Goal: Task Accomplishment & Management: Manage account settings

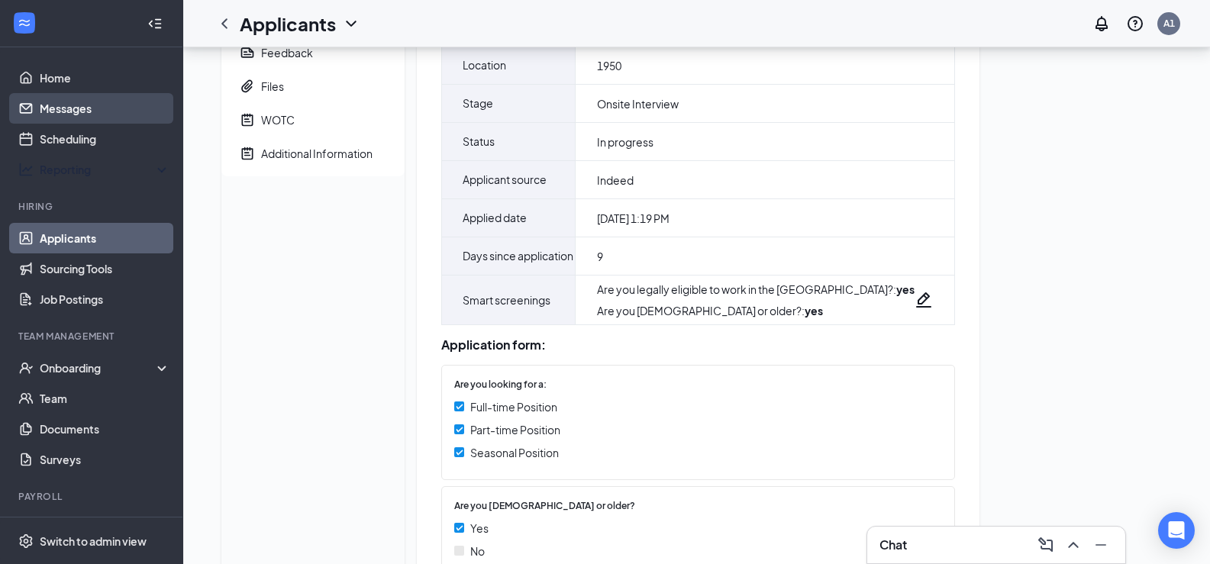
scroll to position [153, 0]
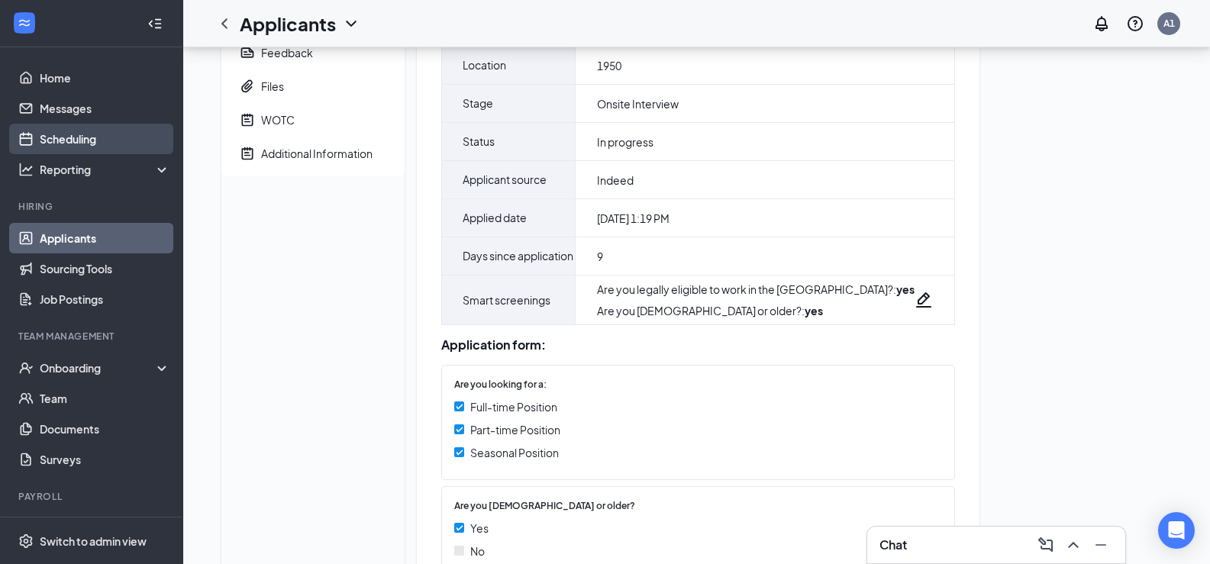
click at [86, 140] on link "Scheduling" at bounding box center [105, 139] width 131 height 31
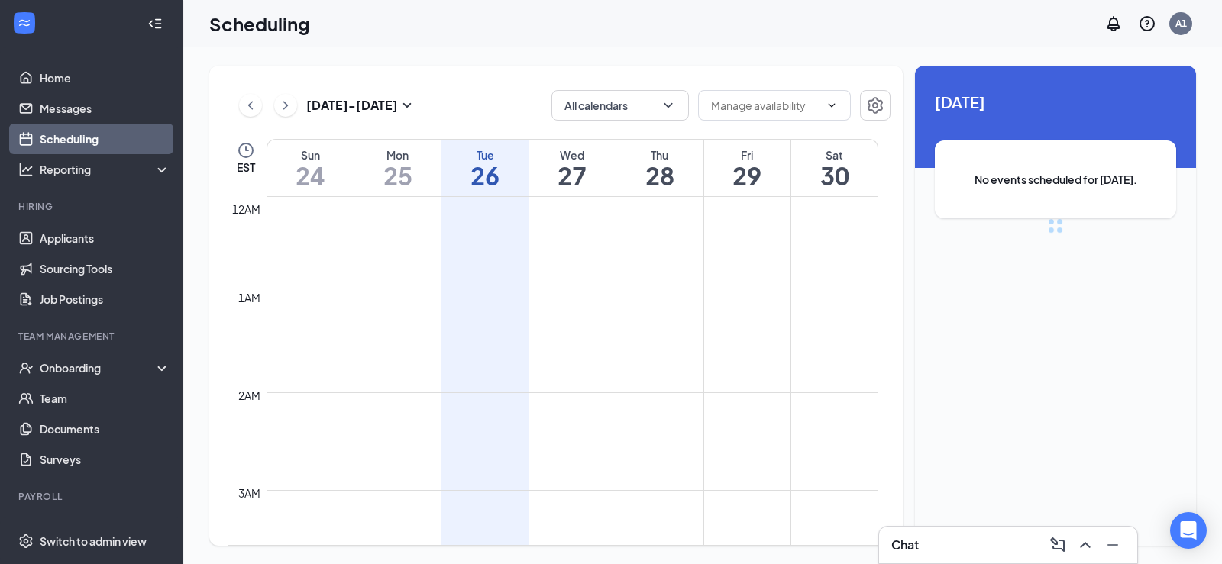
scroll to position [751, 0]
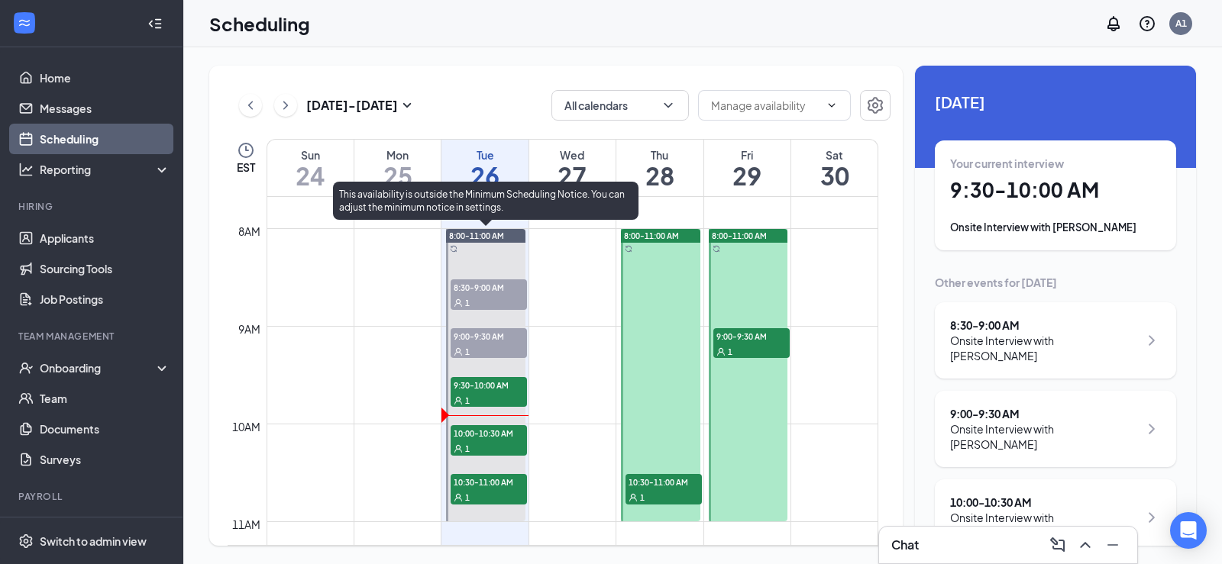
click at [492, 391] on span "9:30-10:00 AM" at bounding box center [488, 384] width 76 height 15
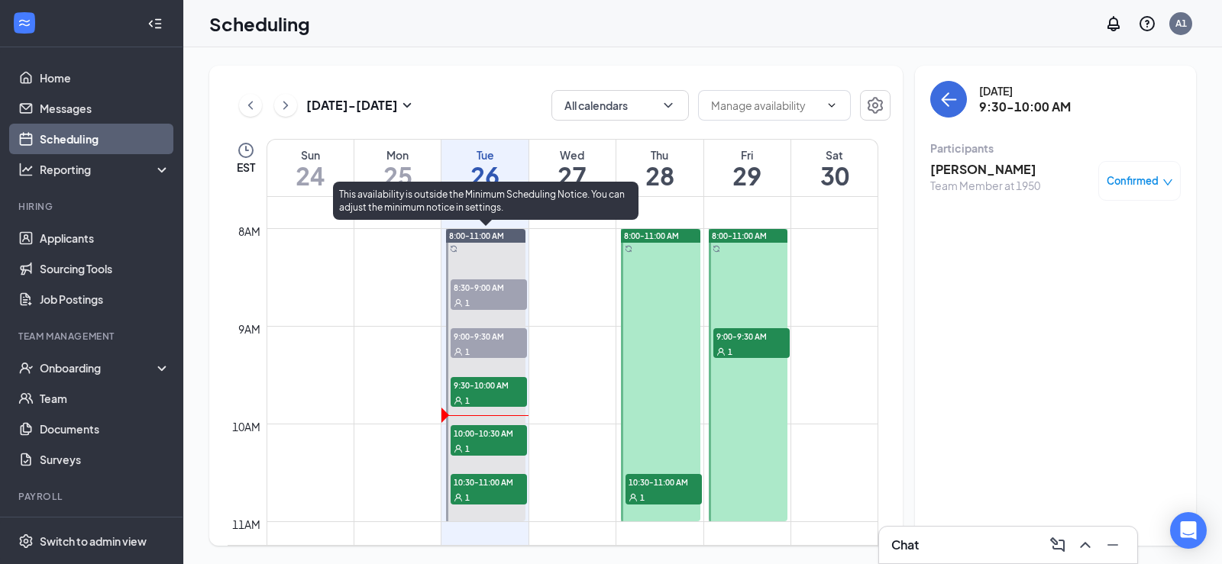
click at [503, 439] on span "10:00-10:30 AM" at bounding box center [488, 432] width 76 height 15
click at [487, 489] on div "1" at bounding box center [488, 496] width 76 height 15
click at [496, 438] on span "10:00-10:30 AM" at bounding box center [488, 432] width 76 height 15
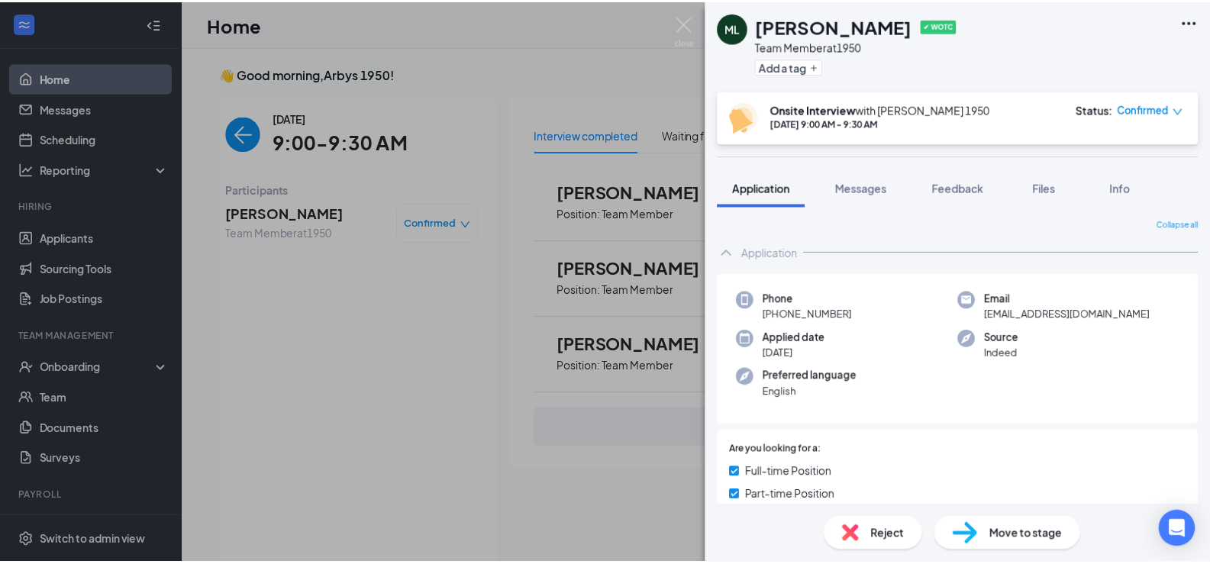
scroll to position [6, 0]
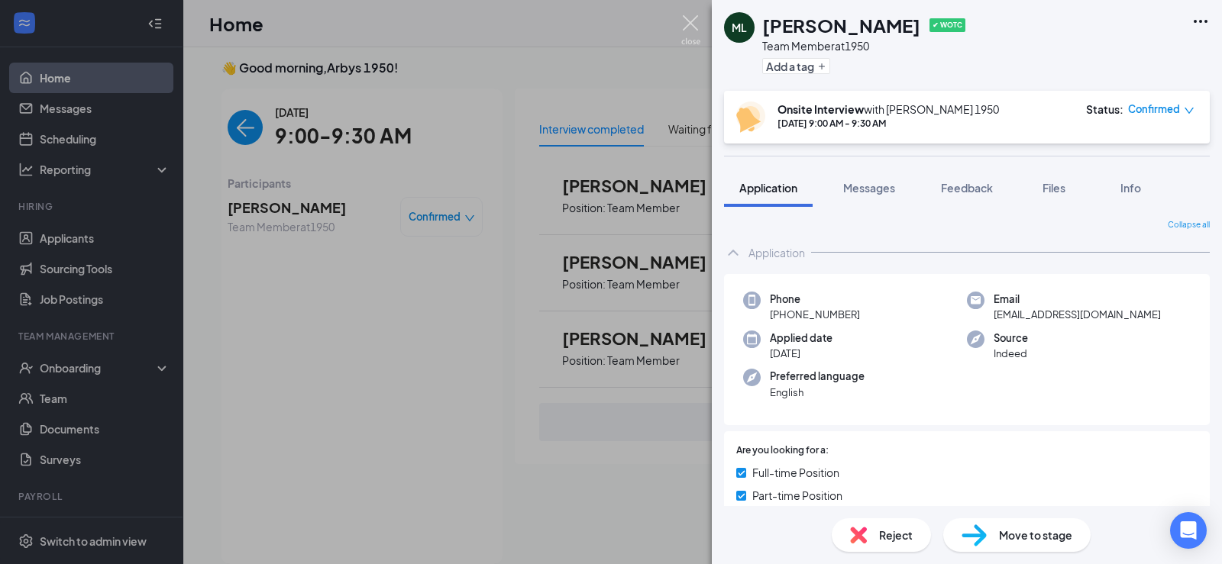
click at [696, 21] on img at bounding box center [690, 30] width 19 height 30
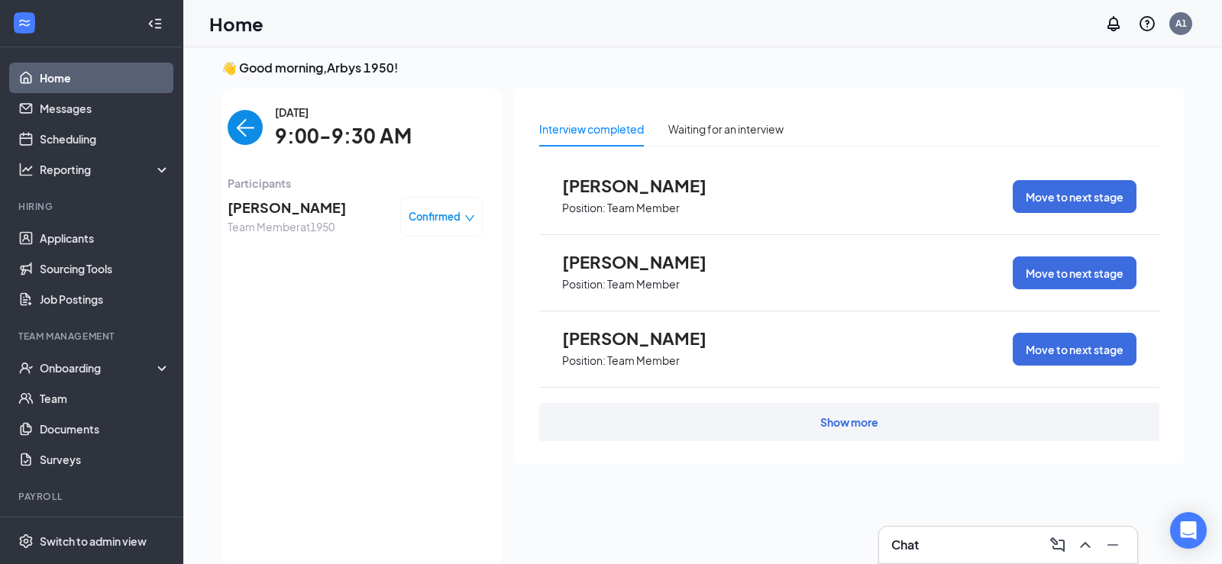
click at [240, 130] on img "back-button" at bounding box center [245, 127] width 35 height 35
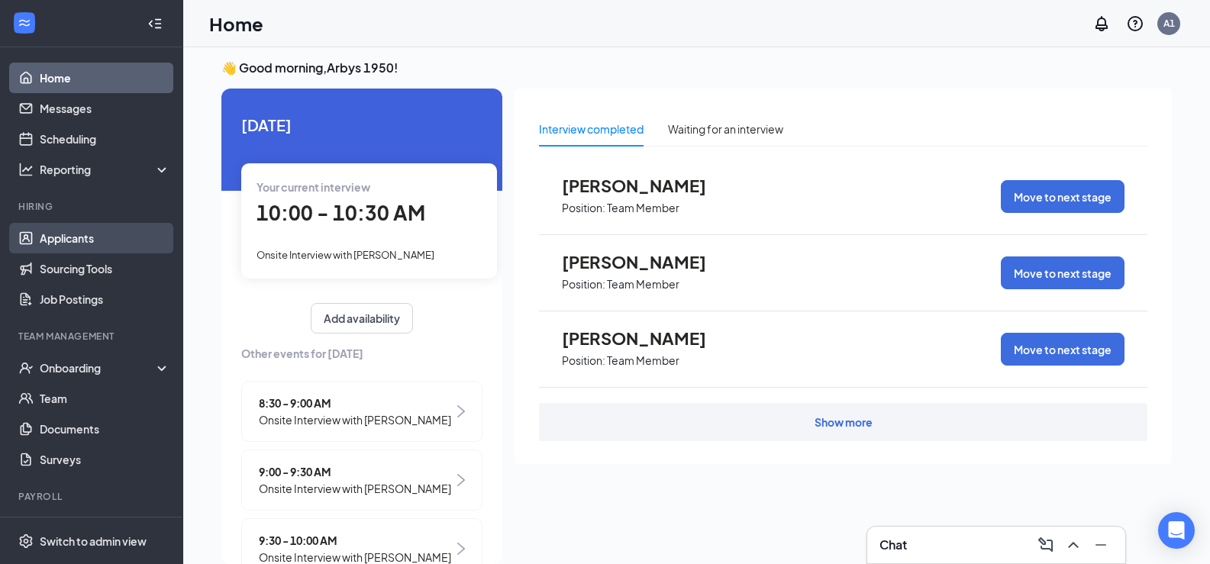
click at [115, 236] on link "Applicants" at bounding box center [105, 238] width 131 height 31
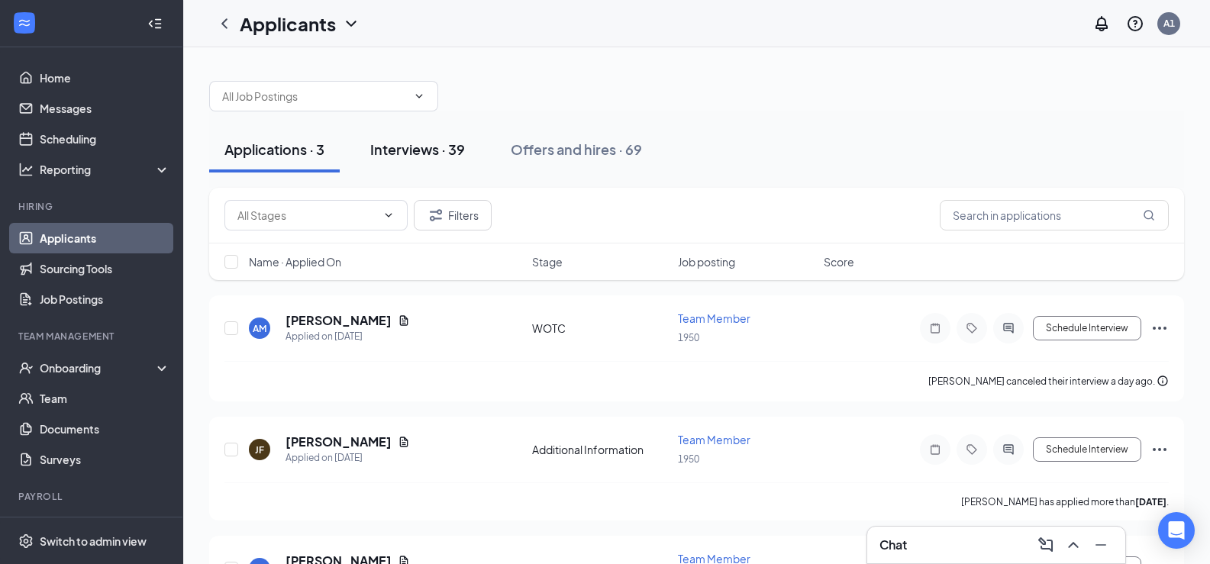
click at [395, 147] on div "Interviews · 39" at bounding box center [417, 149] width 95 height 19
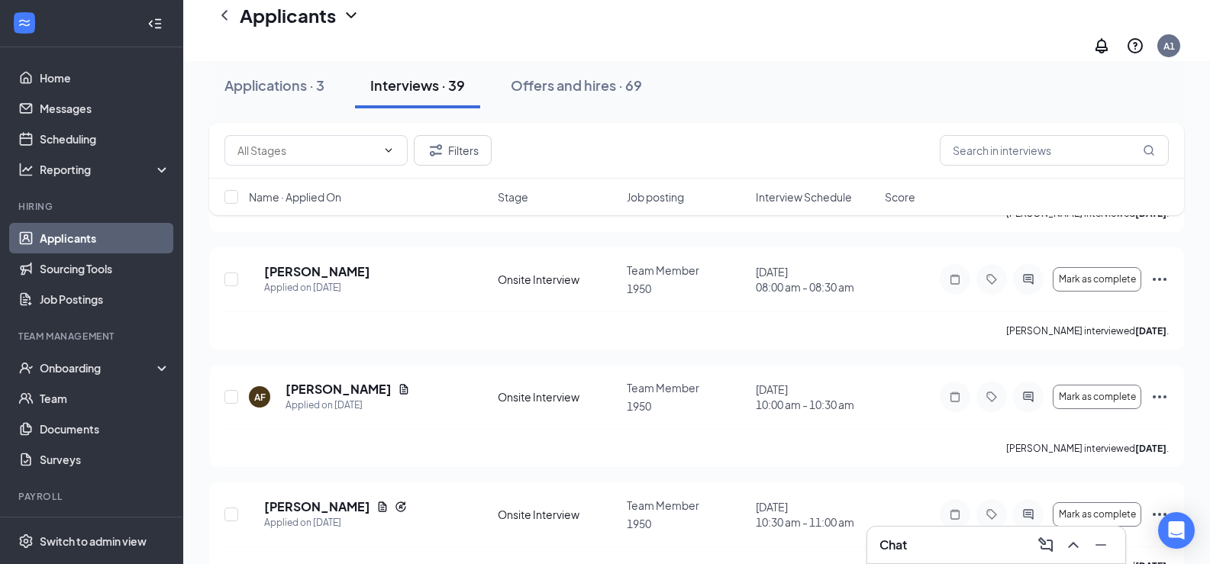
scroll to position [2367, 0]
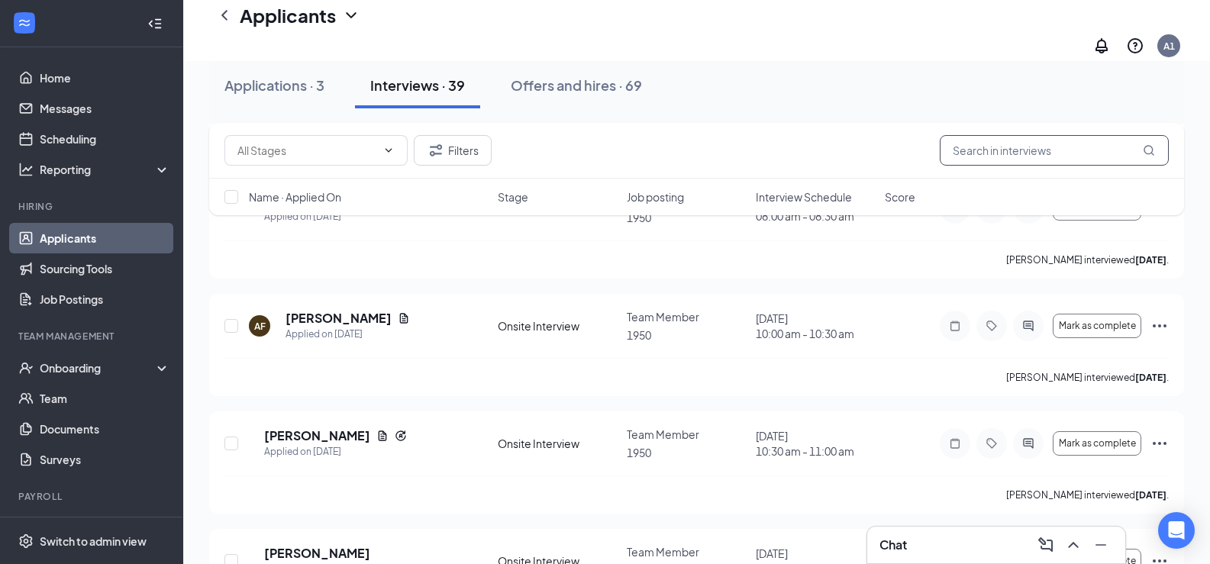
click at [1039, 157] on input "text" at bounding box center [1054, 150] width 229 height 31
type input "dustin smith"
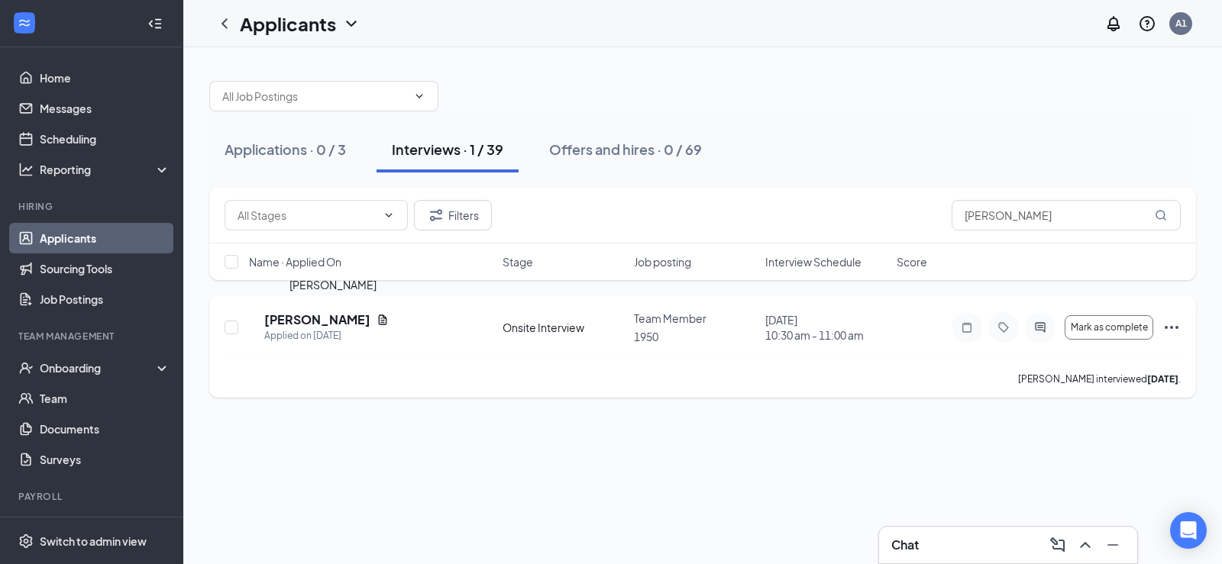
click at [314, 318] on h5 "Dustin Smith" at bounding box center [317, 320] width 106 height 17
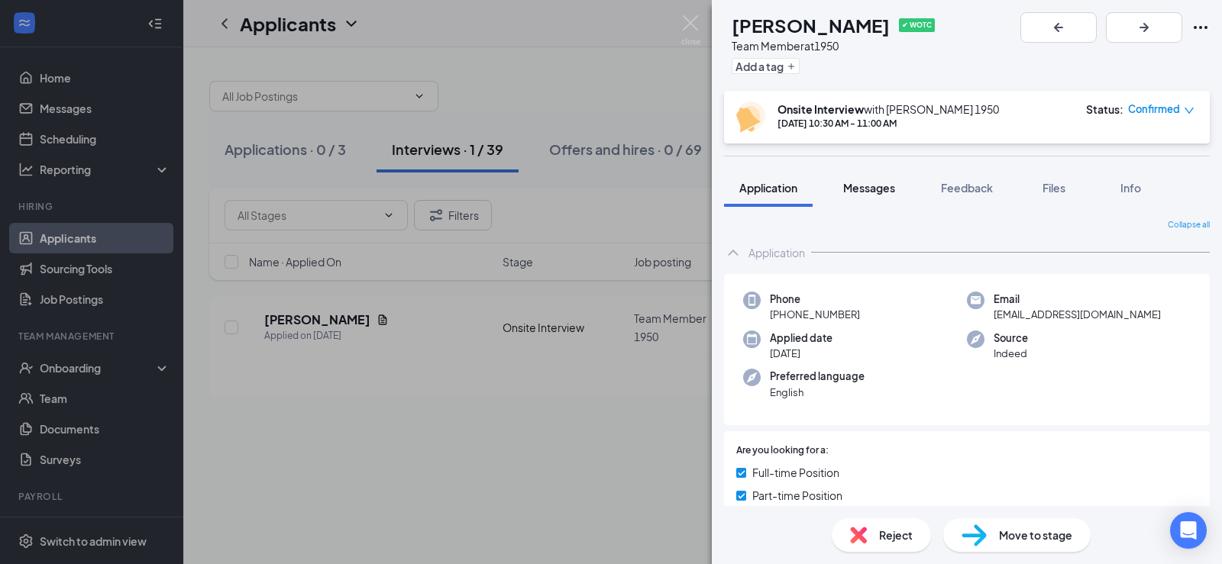
click at [888, 187] on span "Messages" at bounding box center [869, 188] width 52 height 14
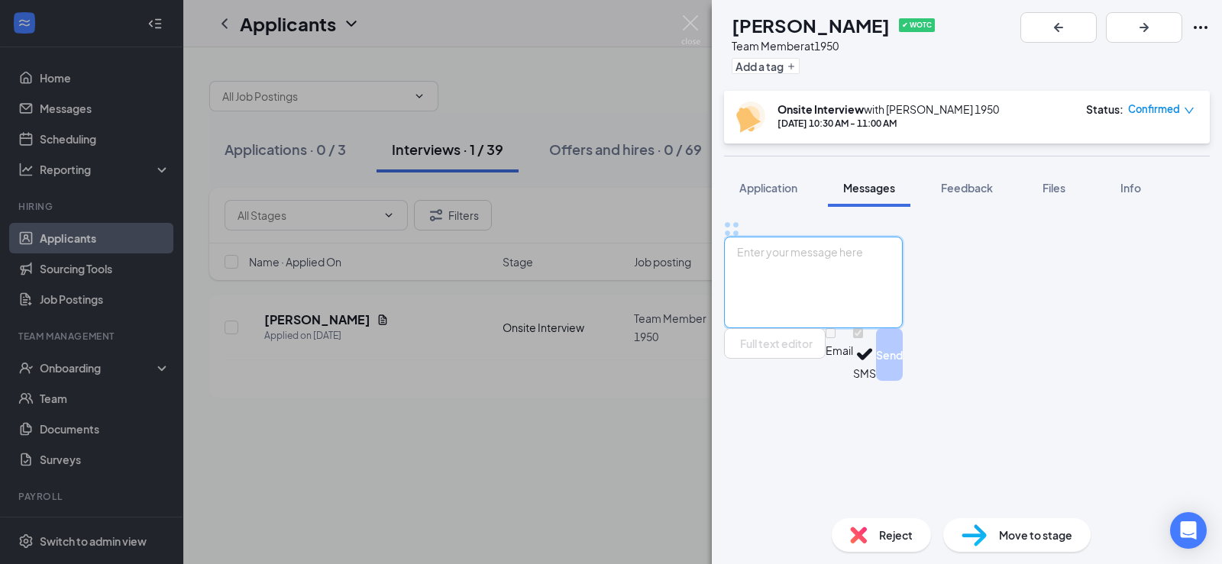
click at [877, 328] on textarea at bounding box center [813, 283] width 179 height 92
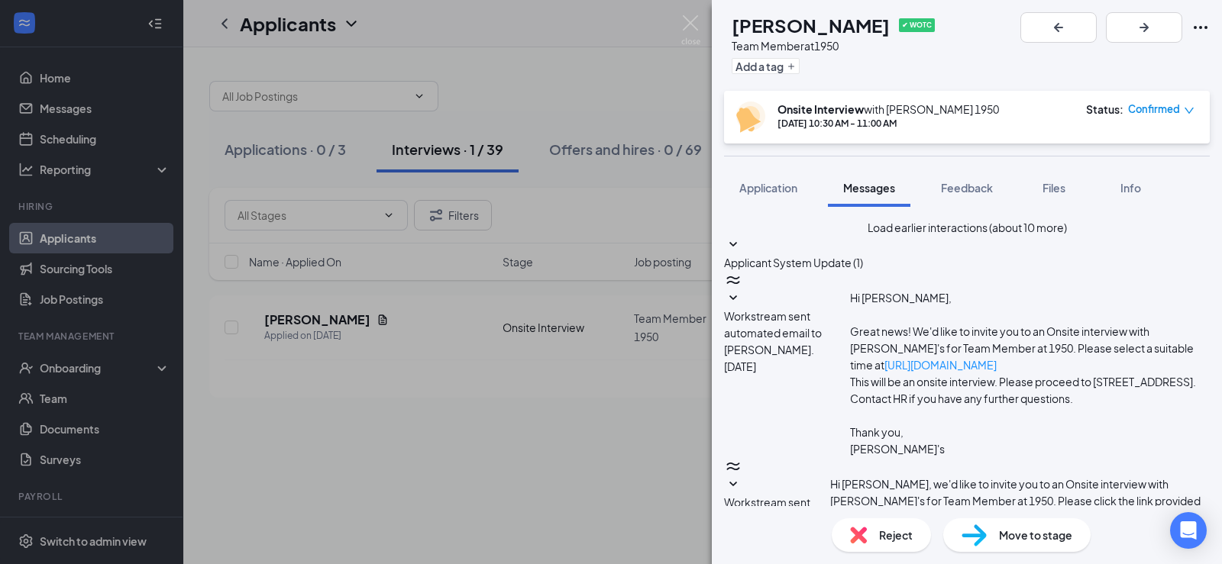
type textarea "Hey This is jessica from arbys. Id like to offer you a job if your still intere…"
drag, startPoint x: 933, startPoint y: 320, endPoint x: 821, endPoint y: 295, distance: 115.0
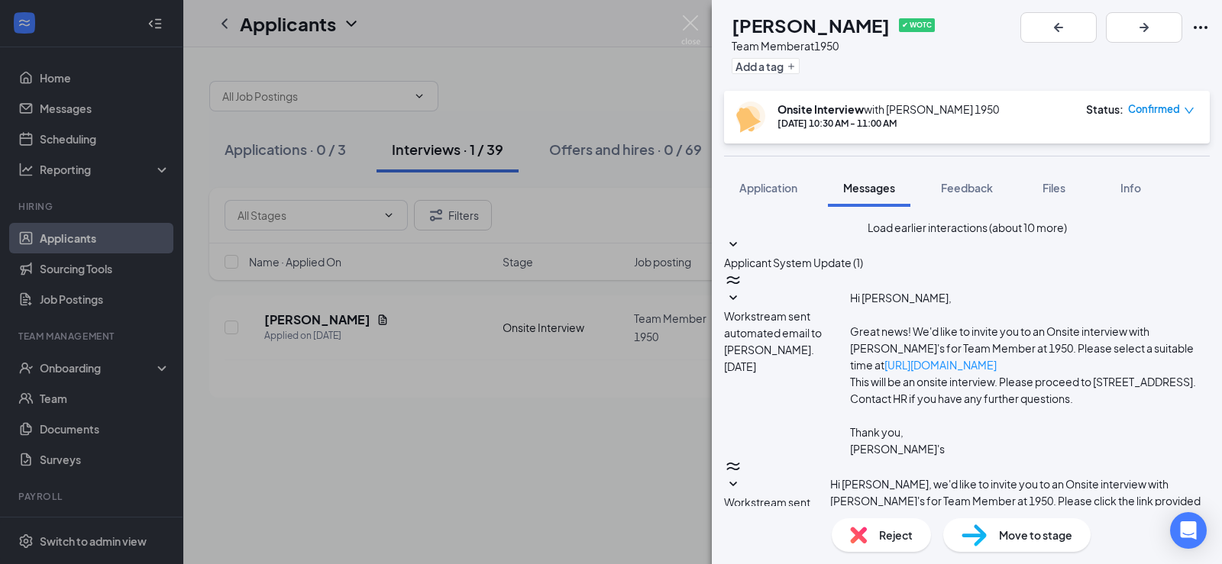
copy span "Hey This is jessica from arbys. Id like to offer you a job if your still intere…"
checkbox input "true"
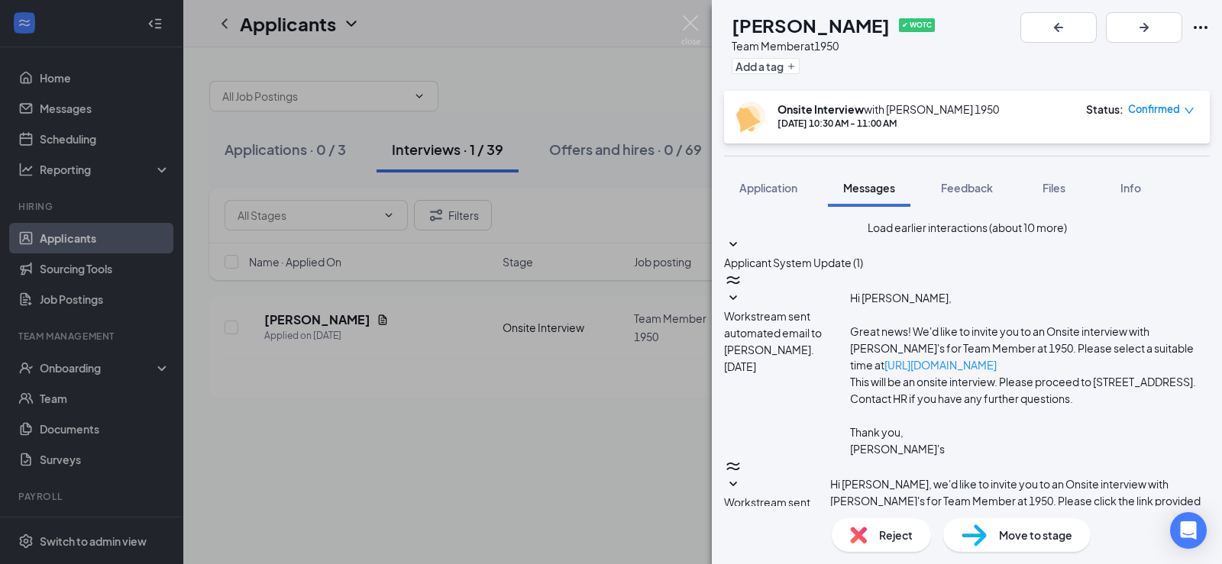
checkbox input "false"
paste textarea "Hey This is jessica from arbys. Id like to offer you a job if your still intere…"
type textarea "Hey This is jessica from arbys. Id like to offer you a job if your still intere…"
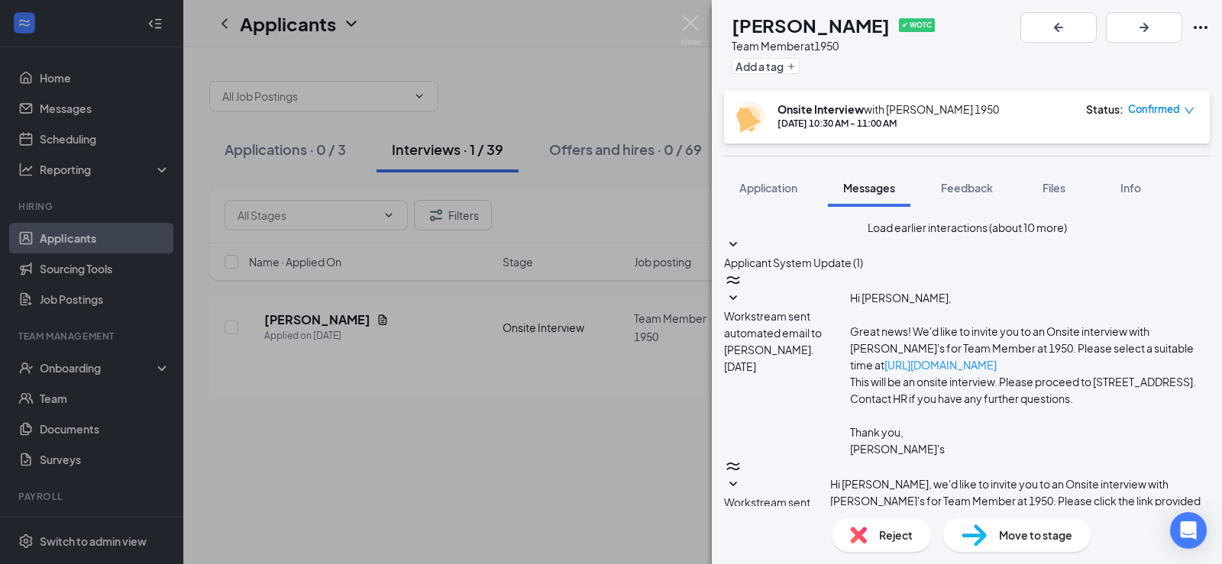
click at [693, 19] on img at bounding box center [690, 30] width 19 height 30
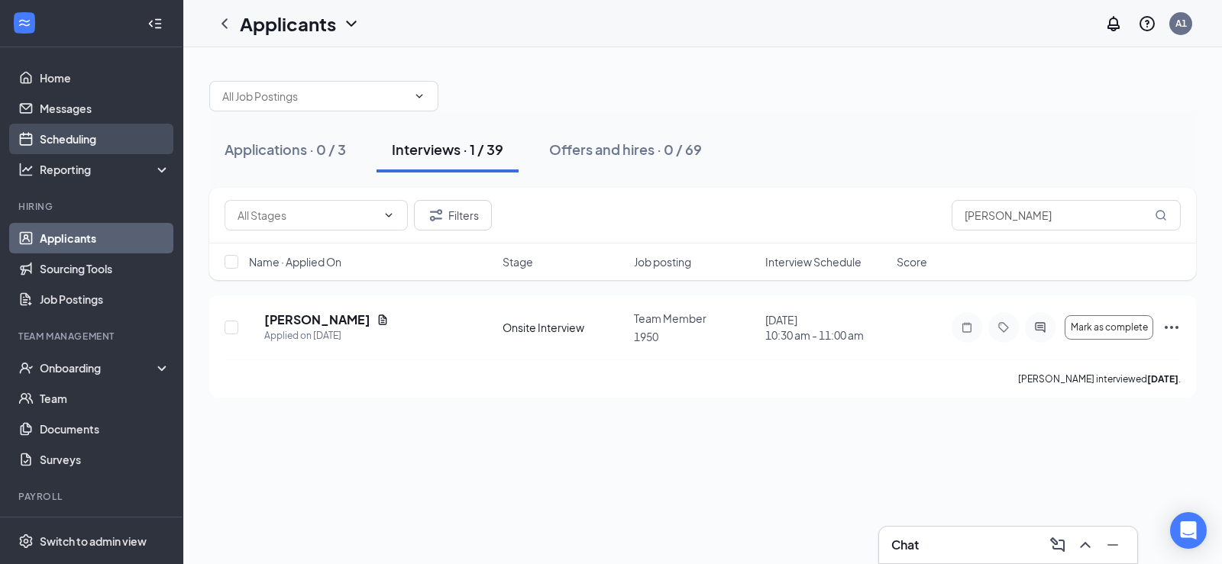
click at [80, 140] on link "Scheduling" at bounding box center [105, 139] width 131 height 31
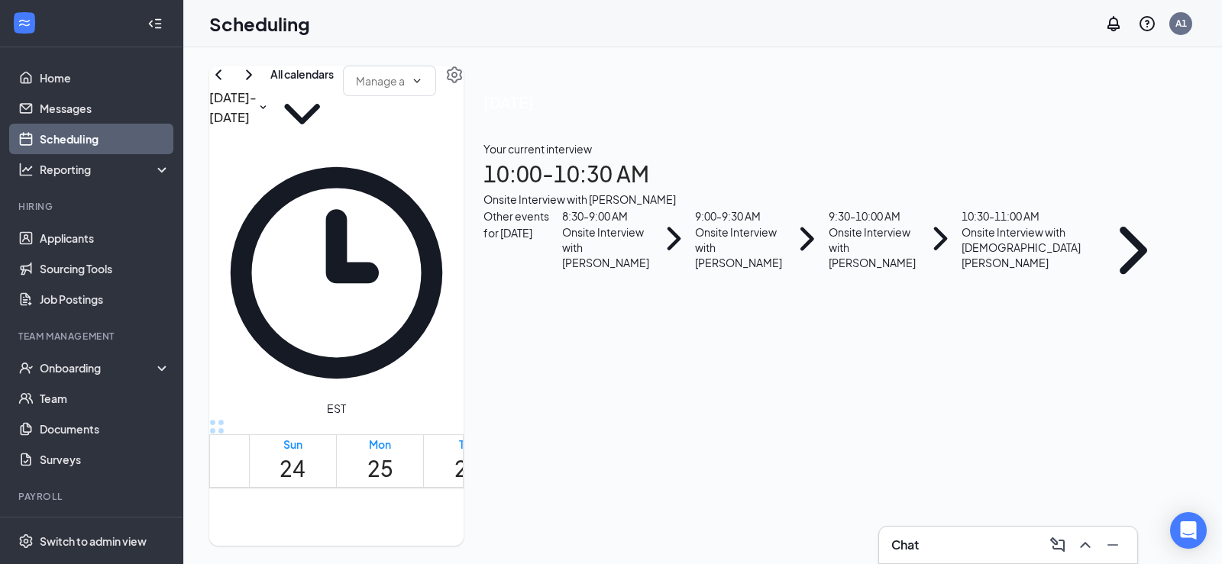
scroll to position [751, 0]
click at [502, 563] on div "1" at bounding box center [515, 570] width 26 height 15
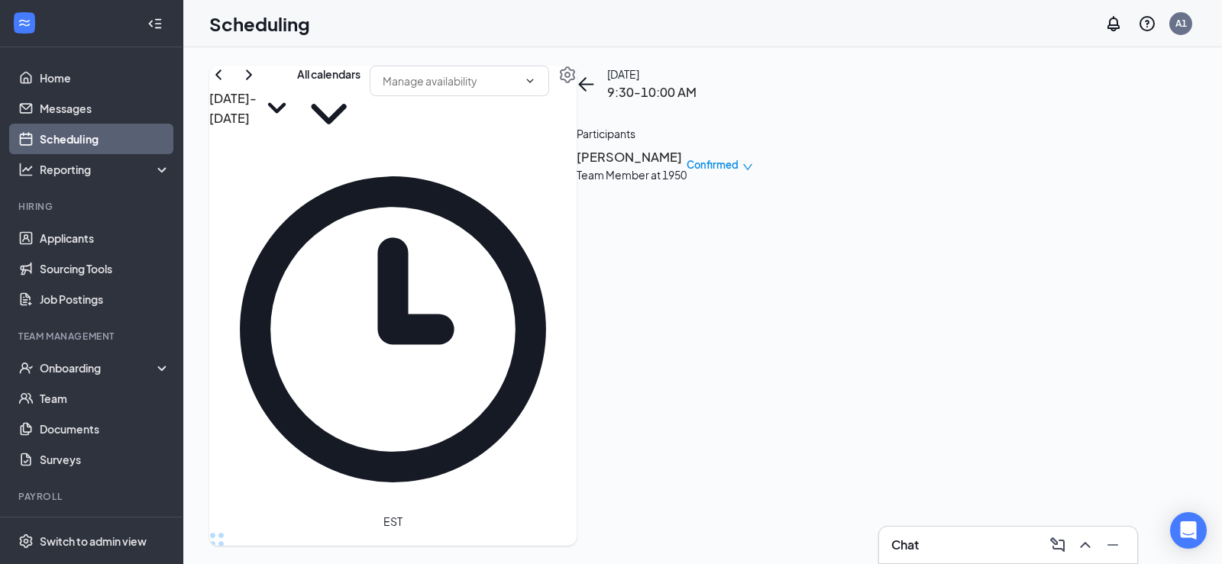
click at [686, 167] on h3 "[PERSON_NAME]" at bounding box center [631, 157] width 110 height 20
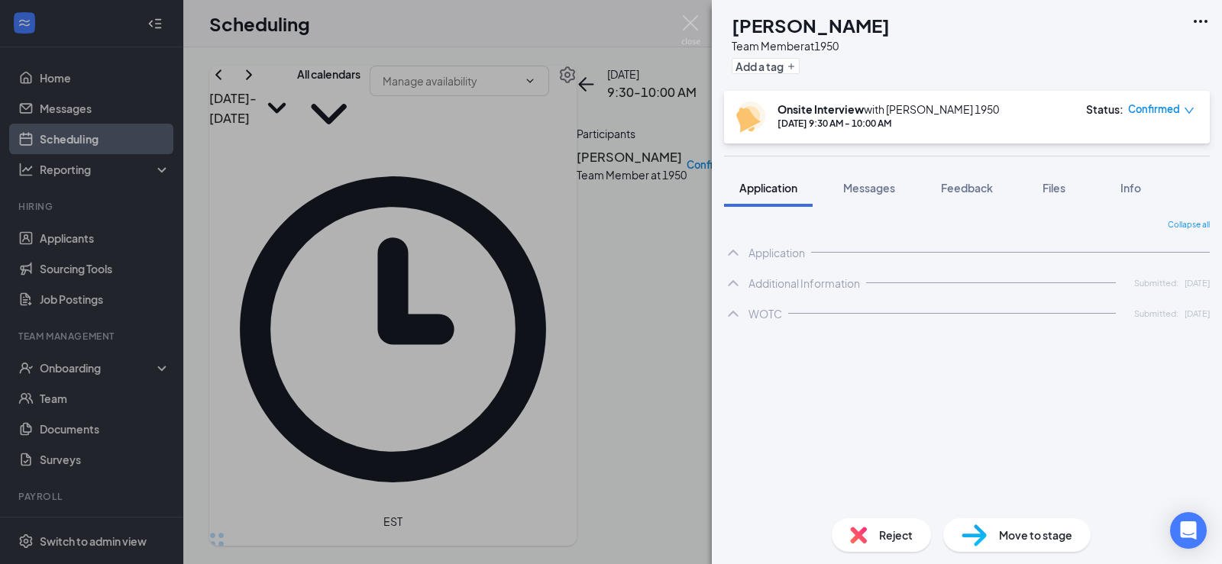
click at [1194, 24] on icon "Ellipses" at bounding box center [1200, 21] width 18 height 18
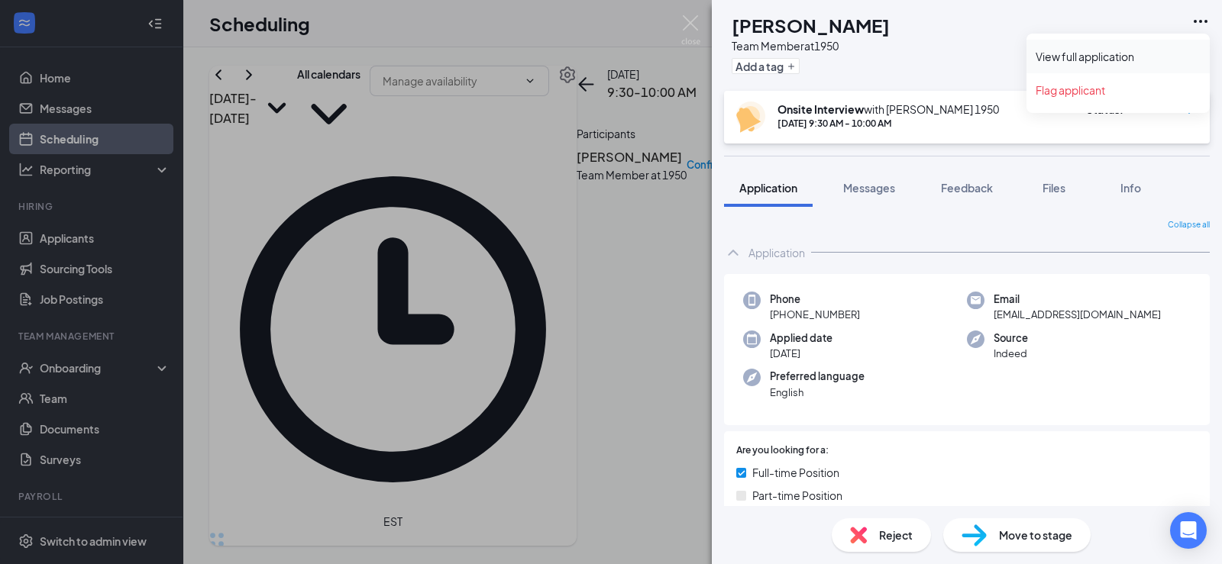
click at [1078, 52] on link "View full application" at bounding box center [1117, 56] width 165 height 15
click at [1201, 24] on icon "Ellipses" at bounding box center [1200, 21] width 18 height 18
click at [1076, 62] on link "View full application" at bounding box center [1117, 56] width 165 height 15
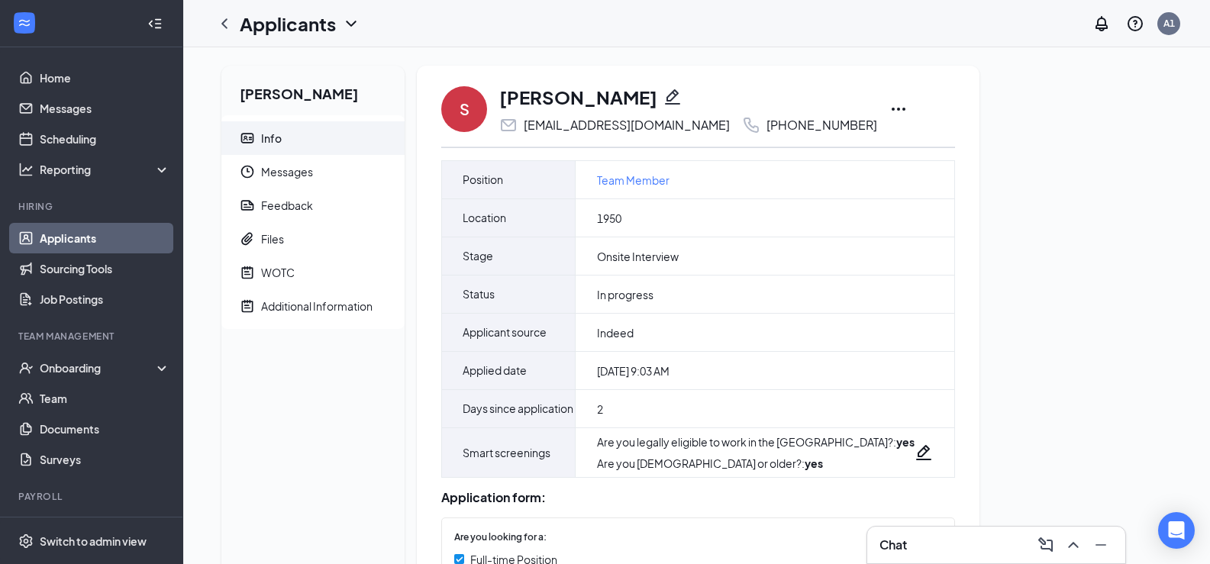
click at [894, 538] on h3 "Chat" at bounding box center [893, 545] width 27 height 17
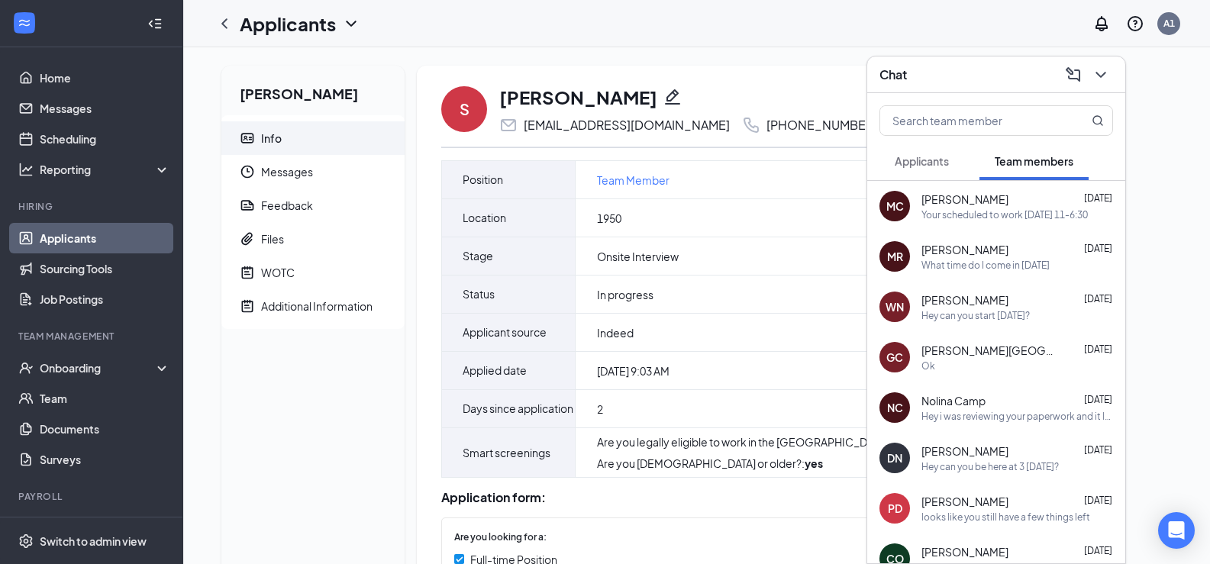
click at [933, 163] on span "Applicants" at bounding box center [922, 161] width 54 height 14
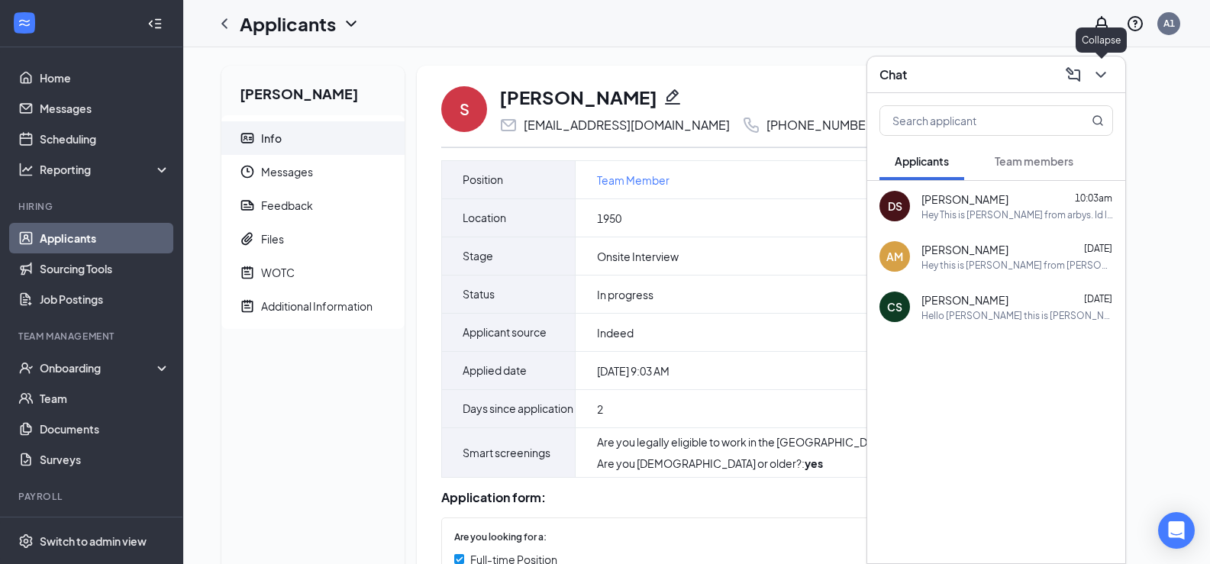
click at [1099, 81] on icon "ChevronDown" at bounding box center [1101, 75] width 18 height 18
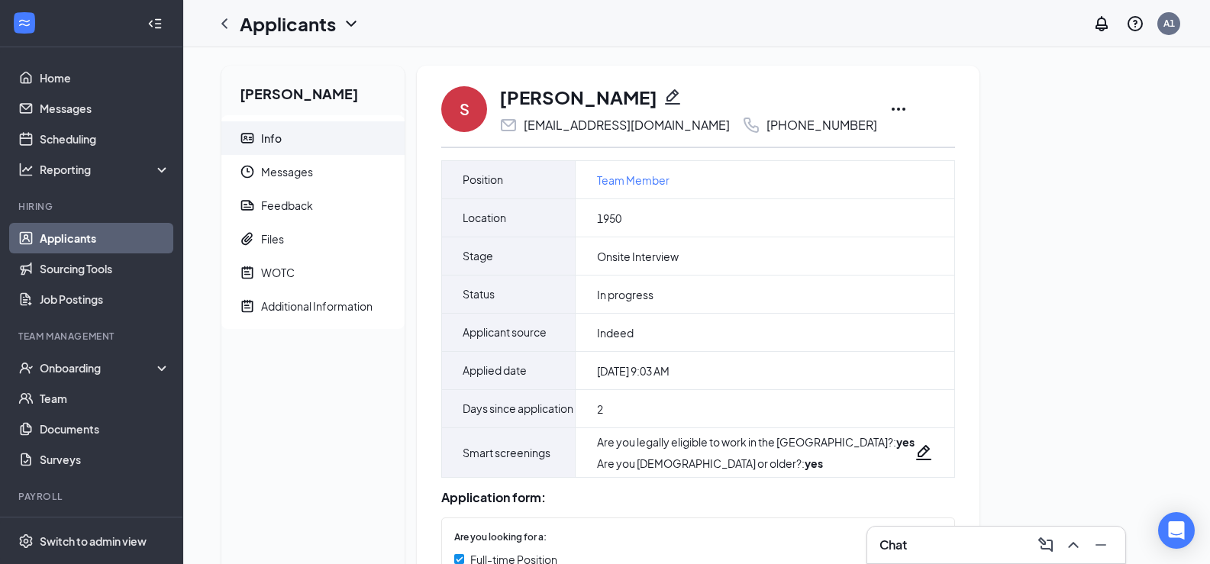
click at [890, 107] on icon "Ellipses" at bounding box center [899, 109] width 18 height 18
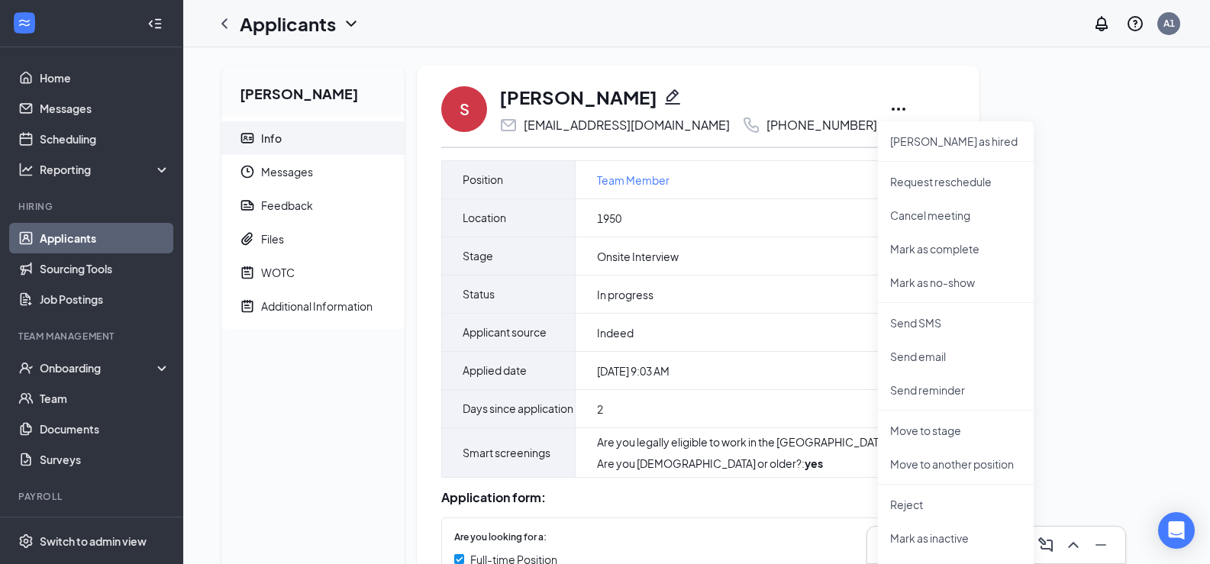
click at [757, 84] on div "[PERSON_NAME]" at bounding box center [688, 97] width 378 height 26
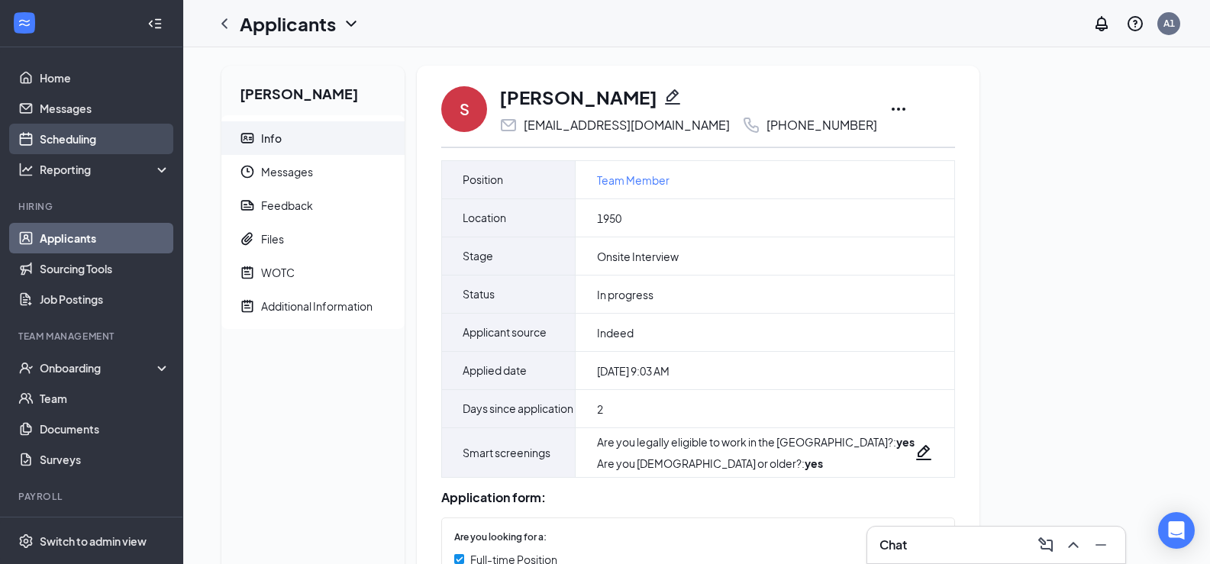
click at [88, 139] on link "Scheduling" at bounding box center [105, 139] width 131 height 31
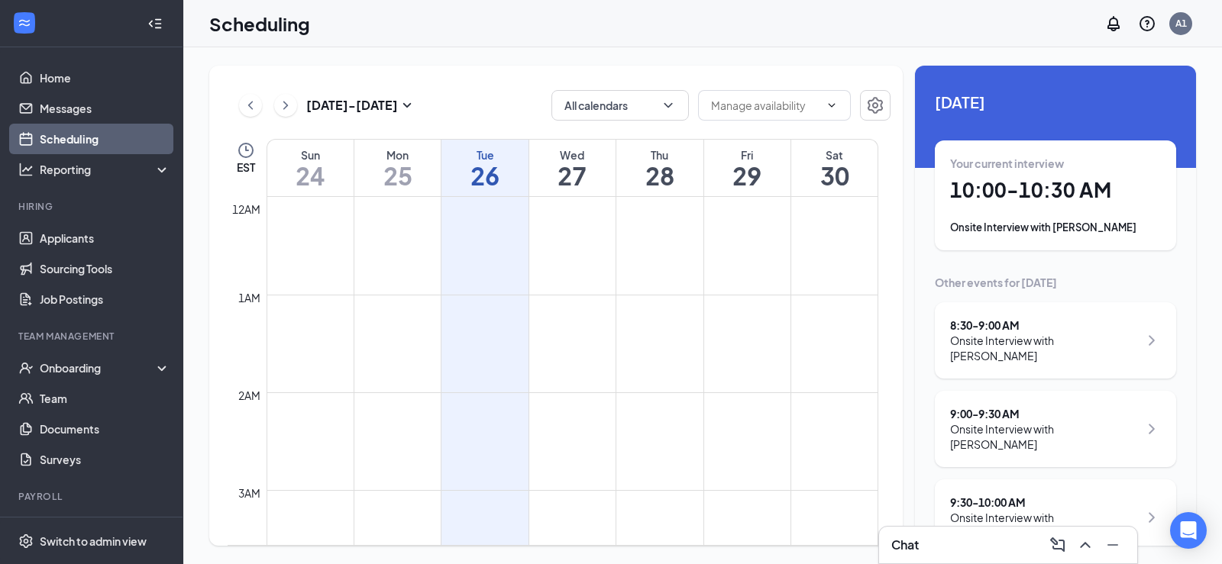
scroll to position [751, 0]
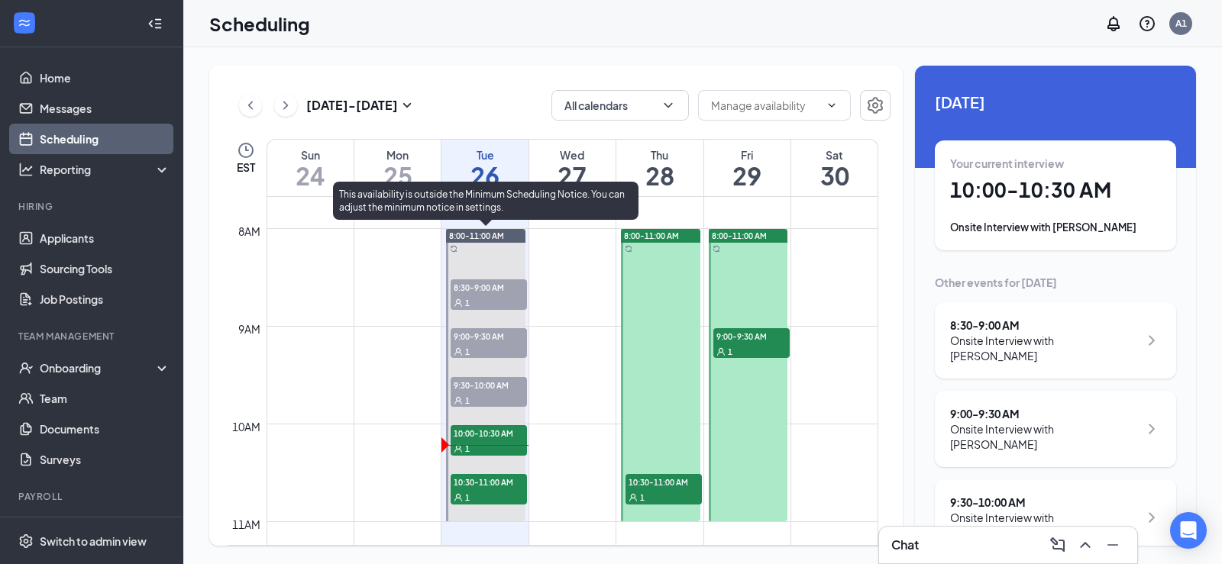
click at [482, 483] on span "10:30-11:00 AM" at bounding box center [488, 481] width 76 height 15
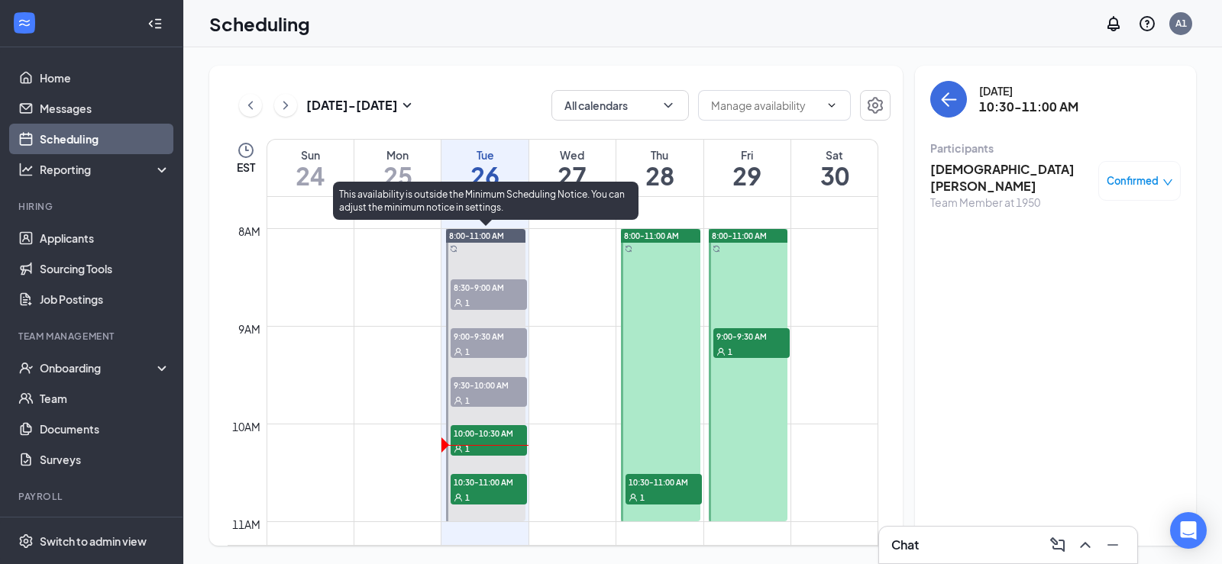
click at [476, 422] on div at bounding box center [485, 375] width 79 height 292
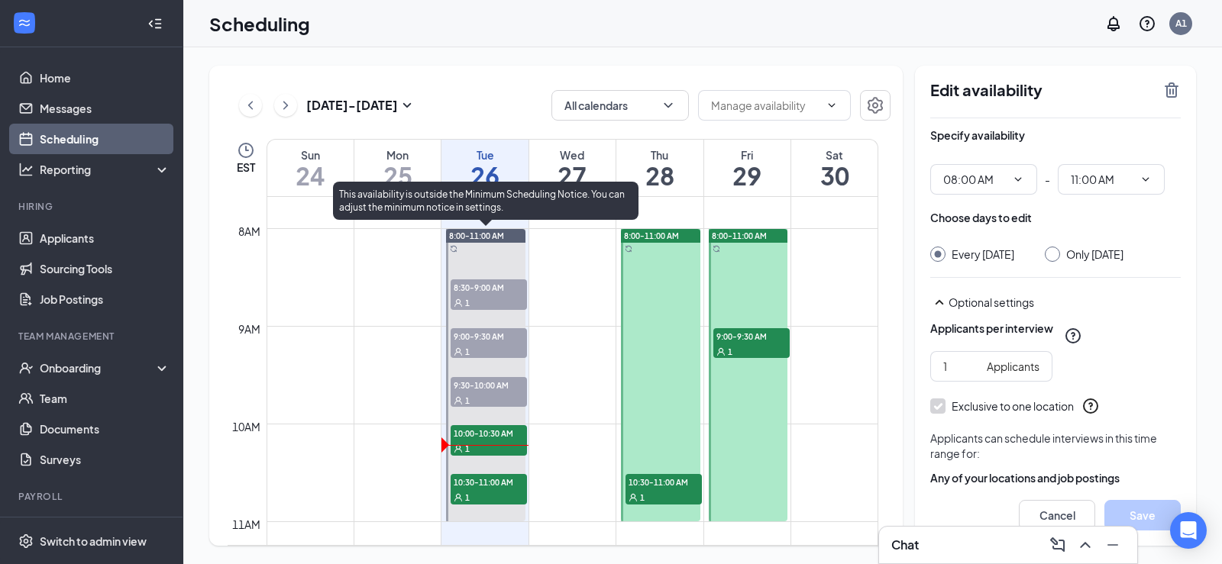
click at [502, 438] on span "10:00-10:30 AM" at bounding box center [488, 432] width 76 height 15
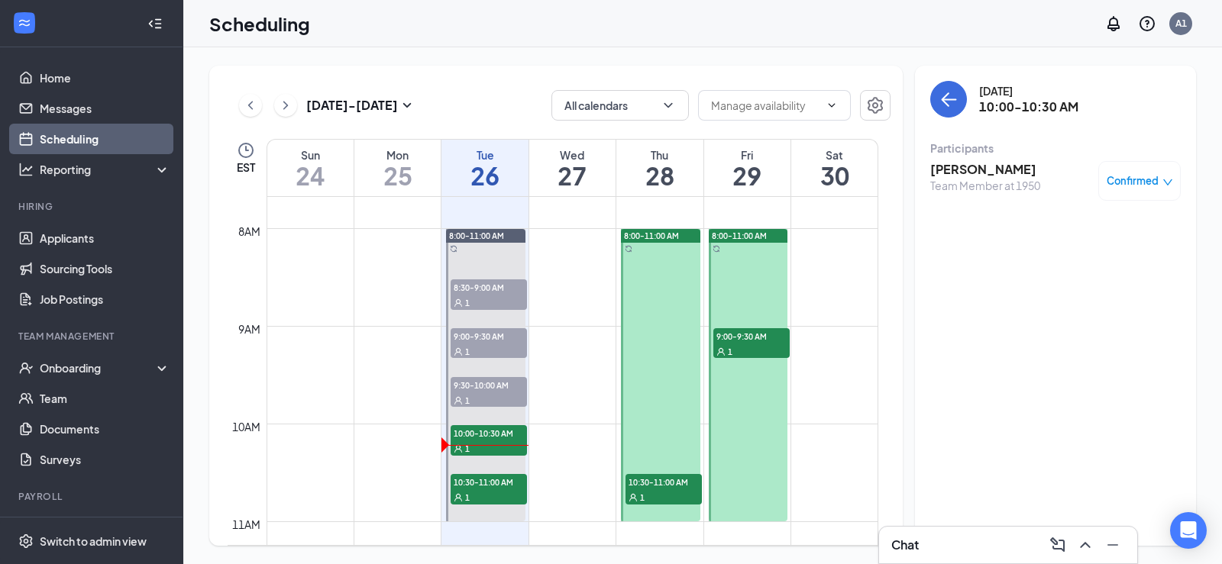
click at [1003, 166] on h3 "Arthur Singleton" at bounding box center [985, 169] width 110 height 17
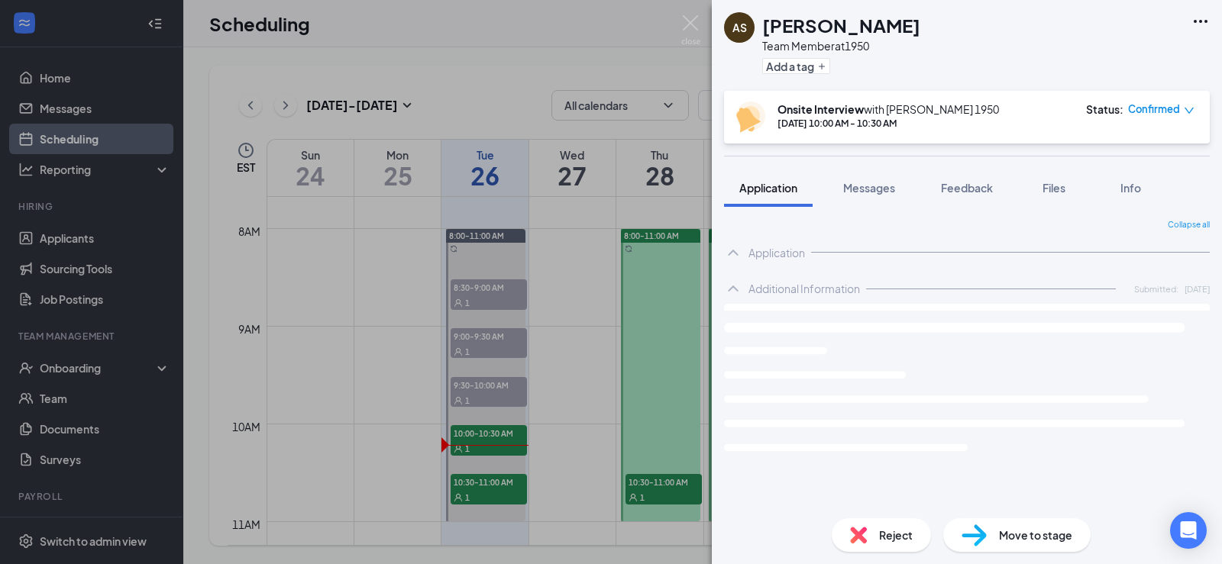
click at [1201, 21] on icon "Ellipses" at bounding box center [1200, 21] width 14 height 3
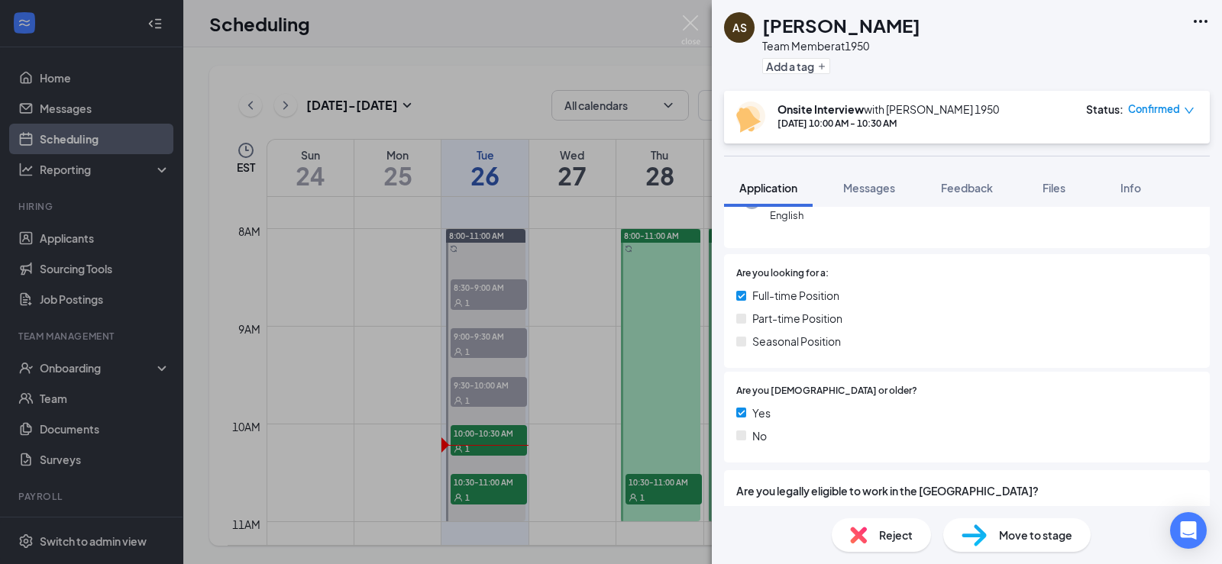
scroll to position [229, 0]
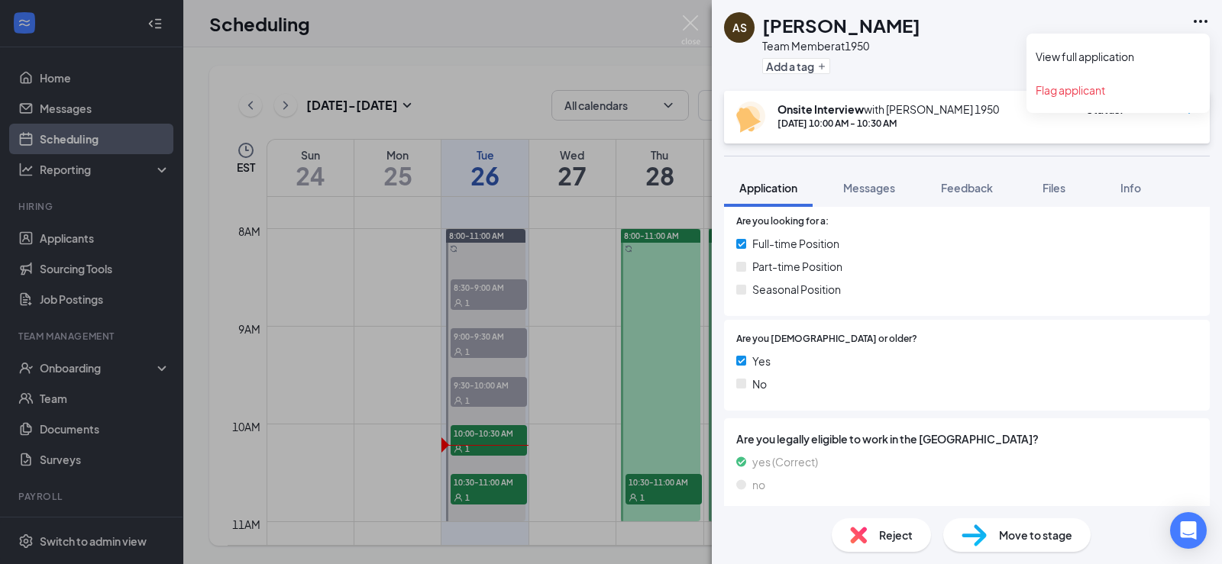
click at [1199, 17] on icon "Ellipses" at bounding box center [1200, 21] width 18 height 18
click at [1103, 58] on link "View full application" at bounding box center [1117, 56] width 165 height 15
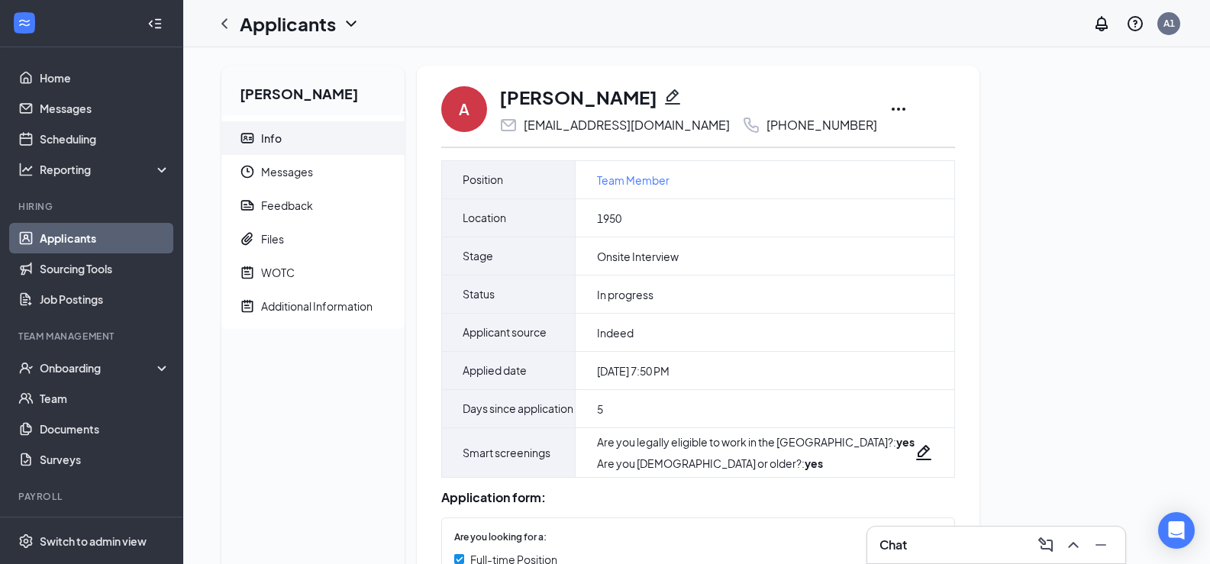
click at [890, 107] on icon "Ellipses" at bounding box center [899, 109] width 18 height 18
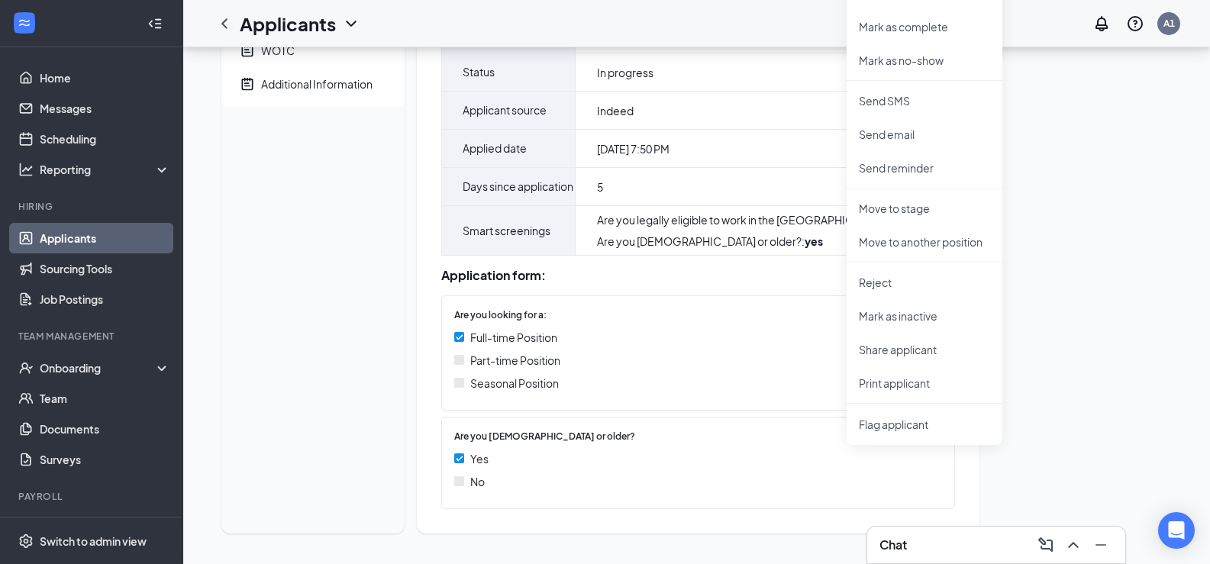
scroll to position [260, 0]
click at [906, 376] on p "Print applicant" at bounding box center [924, 383] width 131 height 15
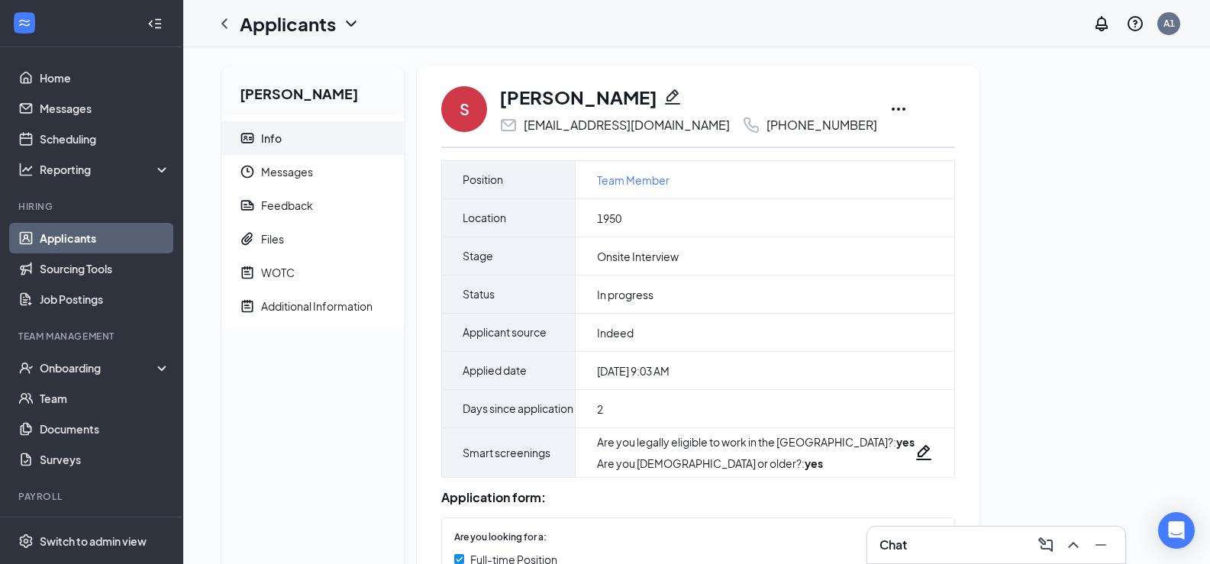
click at [892, 110] on icon "Ellipses" at bounding box center [899, 109] width 14 height 3
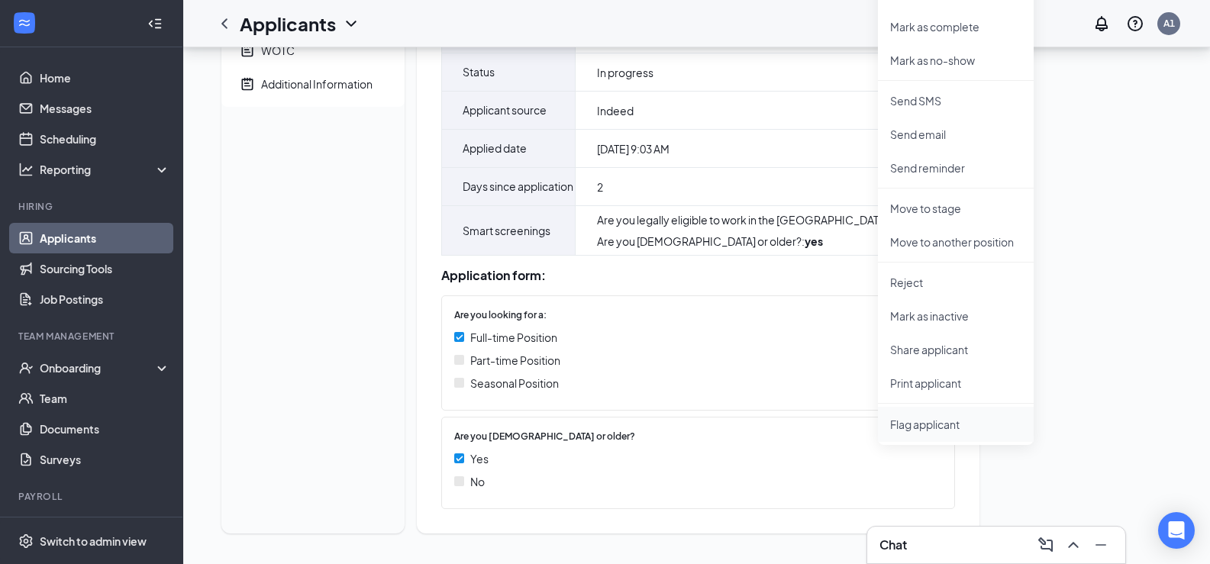
scroll to position [260, 0]
click at [912, 376] on p "Print applicant" at bounding box center [955, 383] width 131 height 15
